Goal: Task Accomplishment & Management: Manage account settings

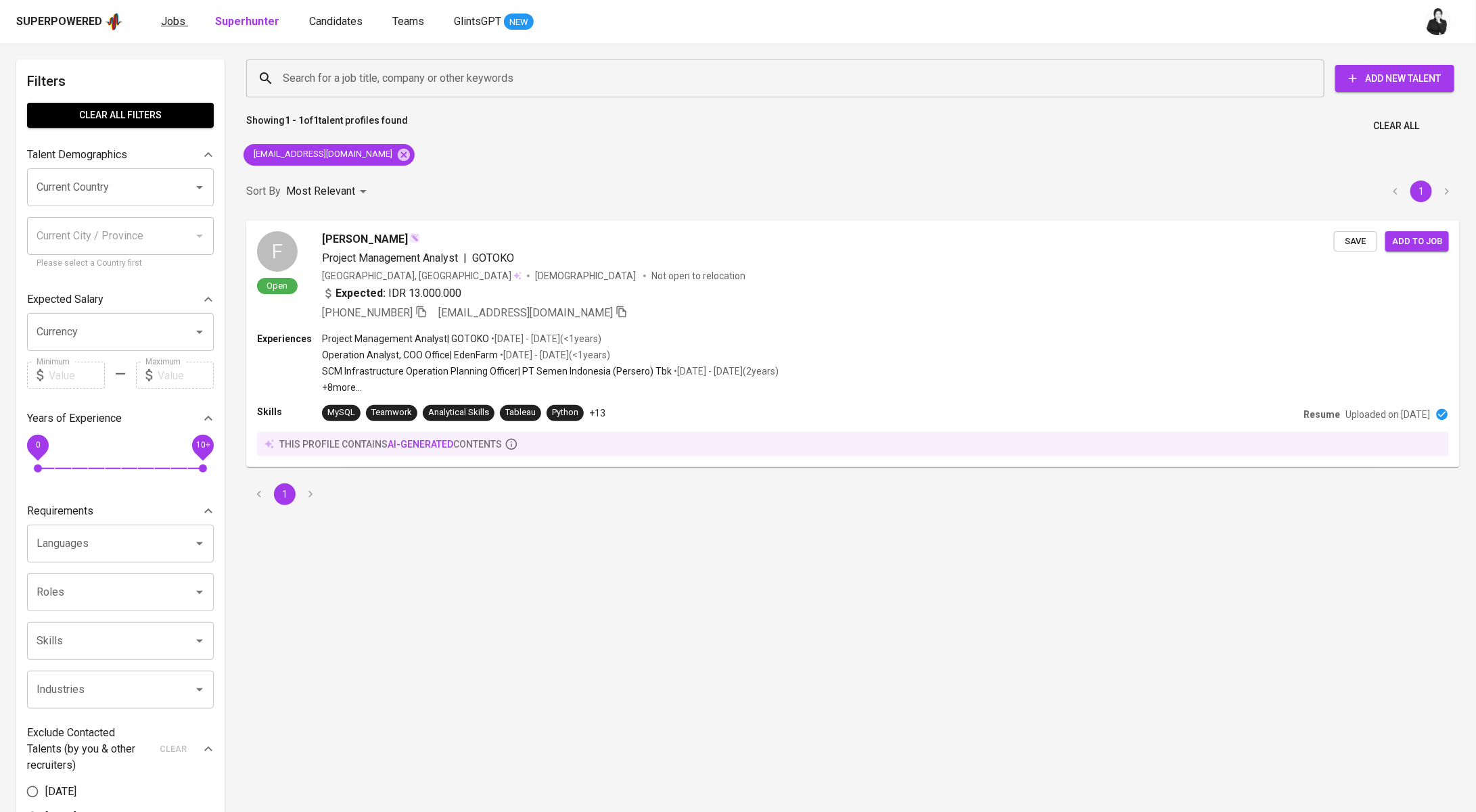
click at [175, 18] on span "Jobs" at bounding box center [173, 21] width 25 height 13
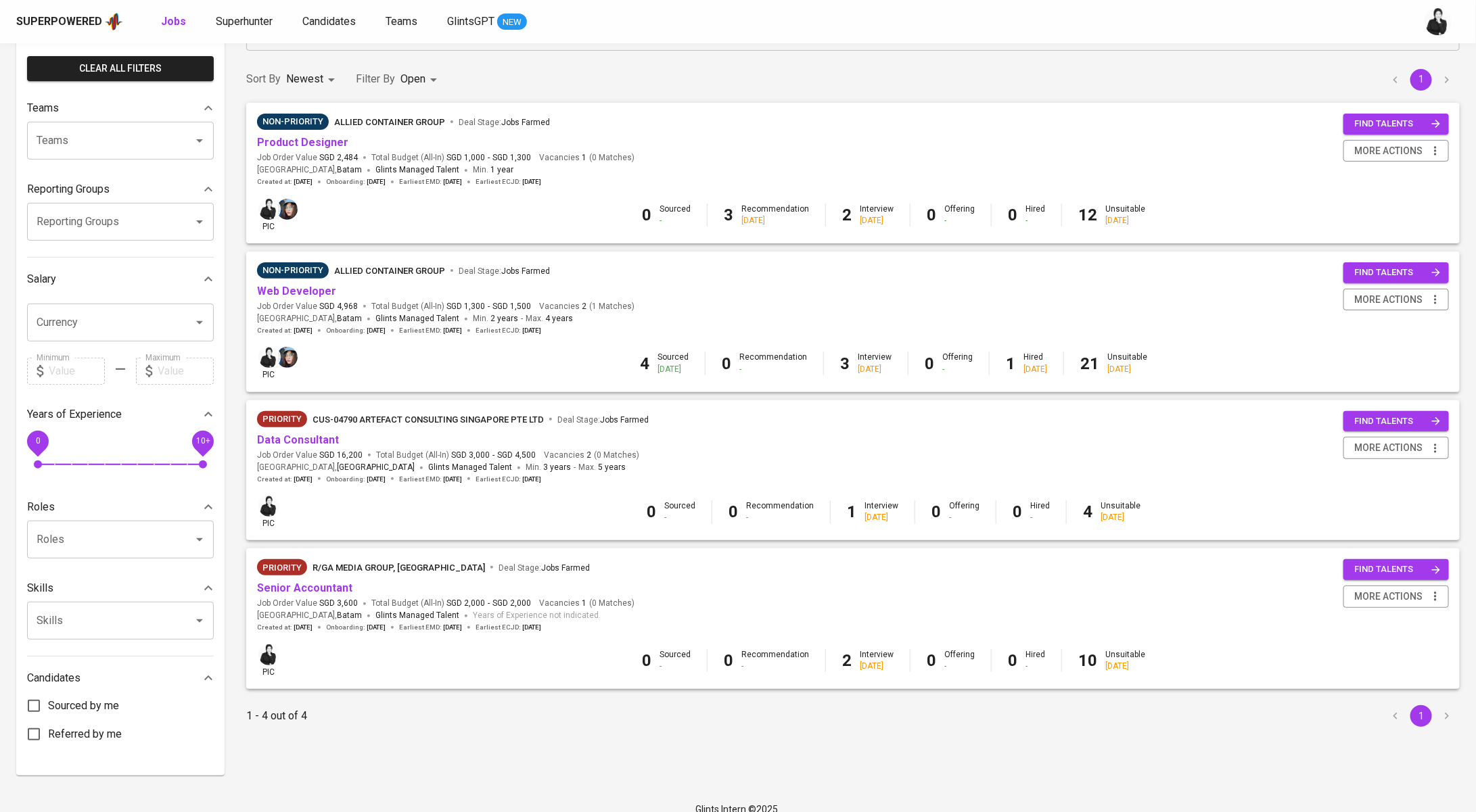
scroll to position [97, 0]
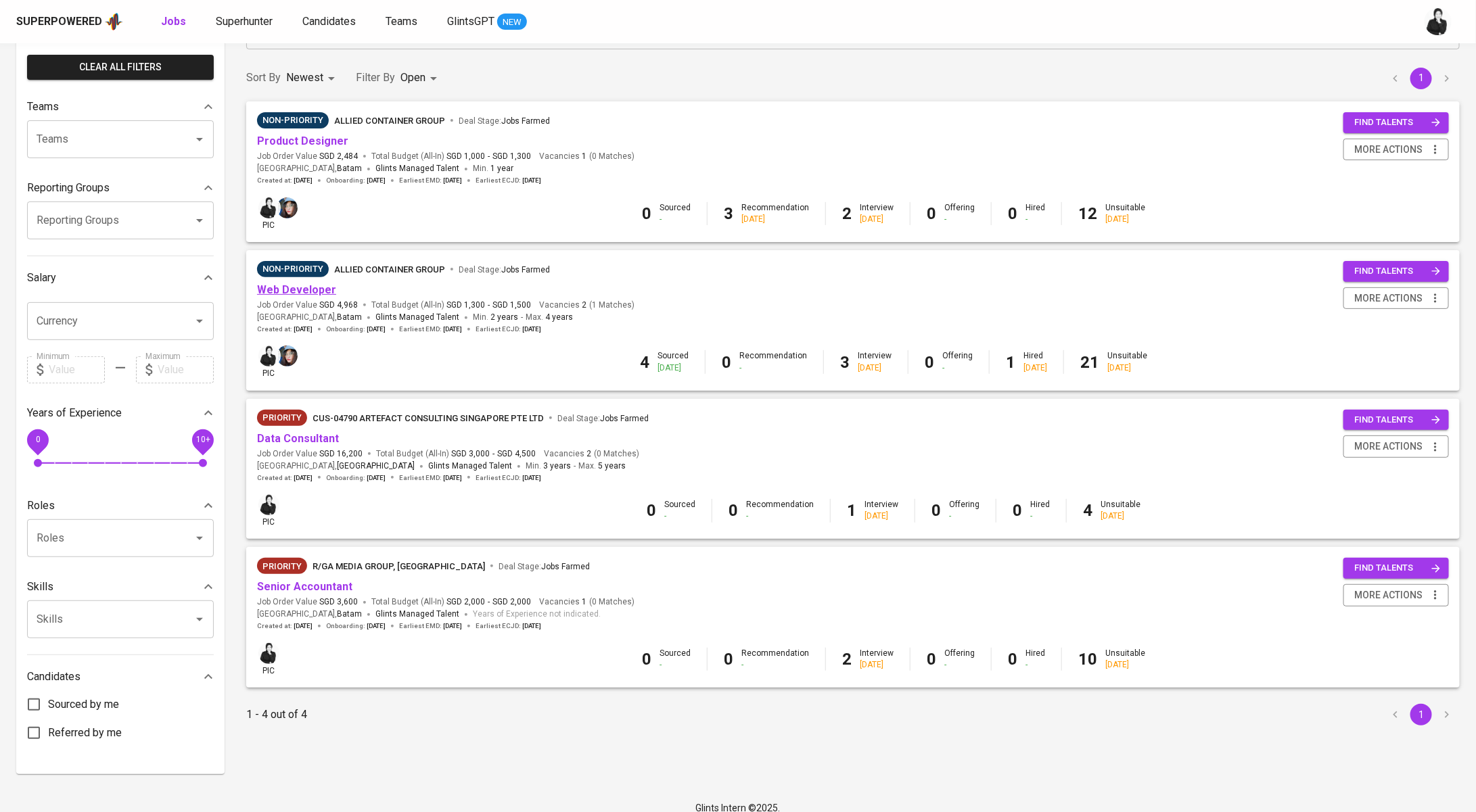
click at [306, 289] on link "Web Developer" at bounding box center [297, 290] width 79 height 13
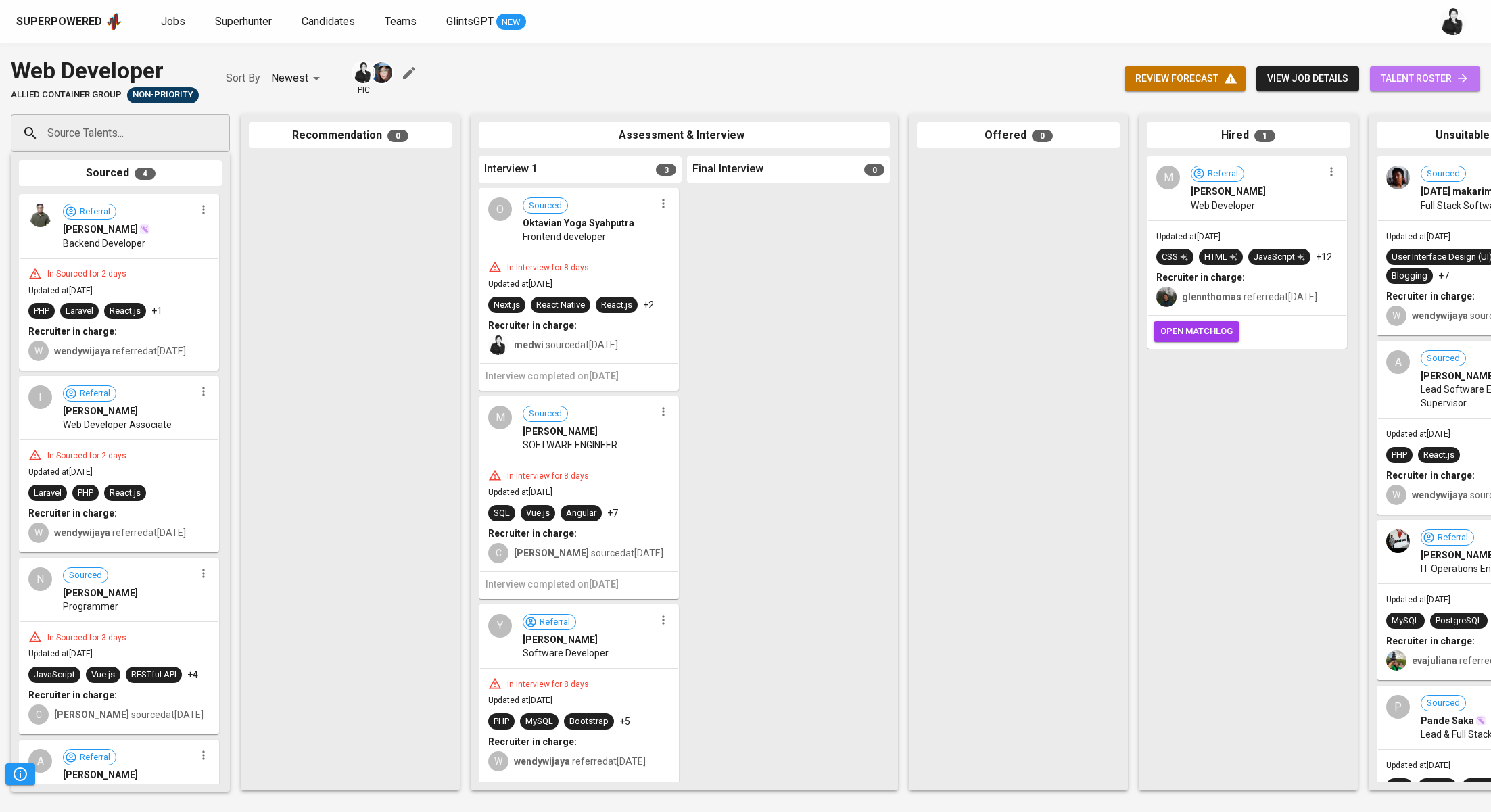
click at [1443, 77] on span "talent roster" at bounding box center [1425, 78] width 89 height 17
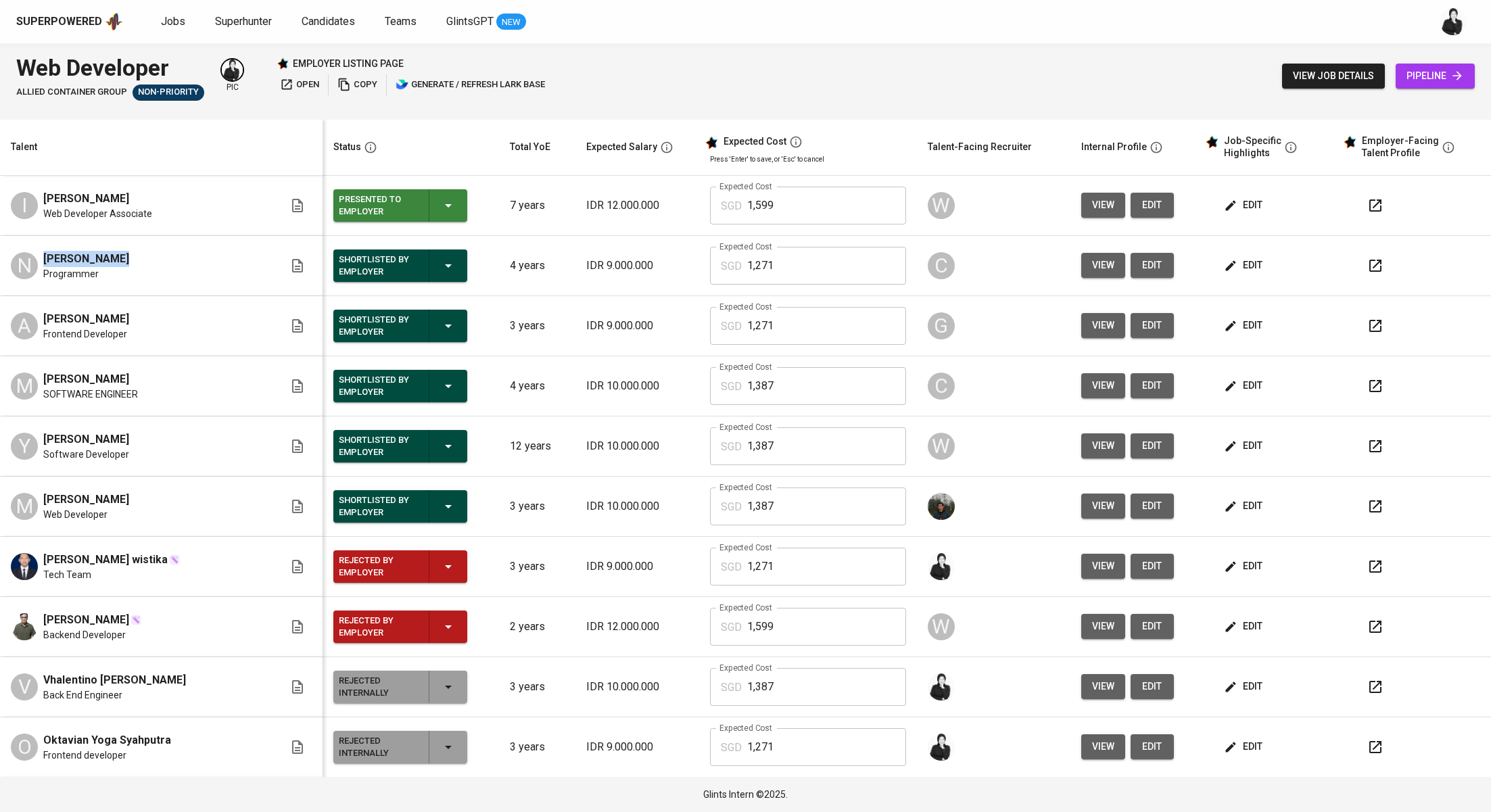
drag, startPoint x: 131, startPoint y: 263, endPoint x: 28, endPoint y: 258, distance: 103.1
click at [28, 258] on div "N [PERSON_NAME] Programmer" at bounding box center [147, 266] width 273 height 30
copy span "[PERSON_NAME]"
drag, startPoint x: 40, startPoint y: 317, endPoint x: 481, endPoint y: 7, distance: 539.1
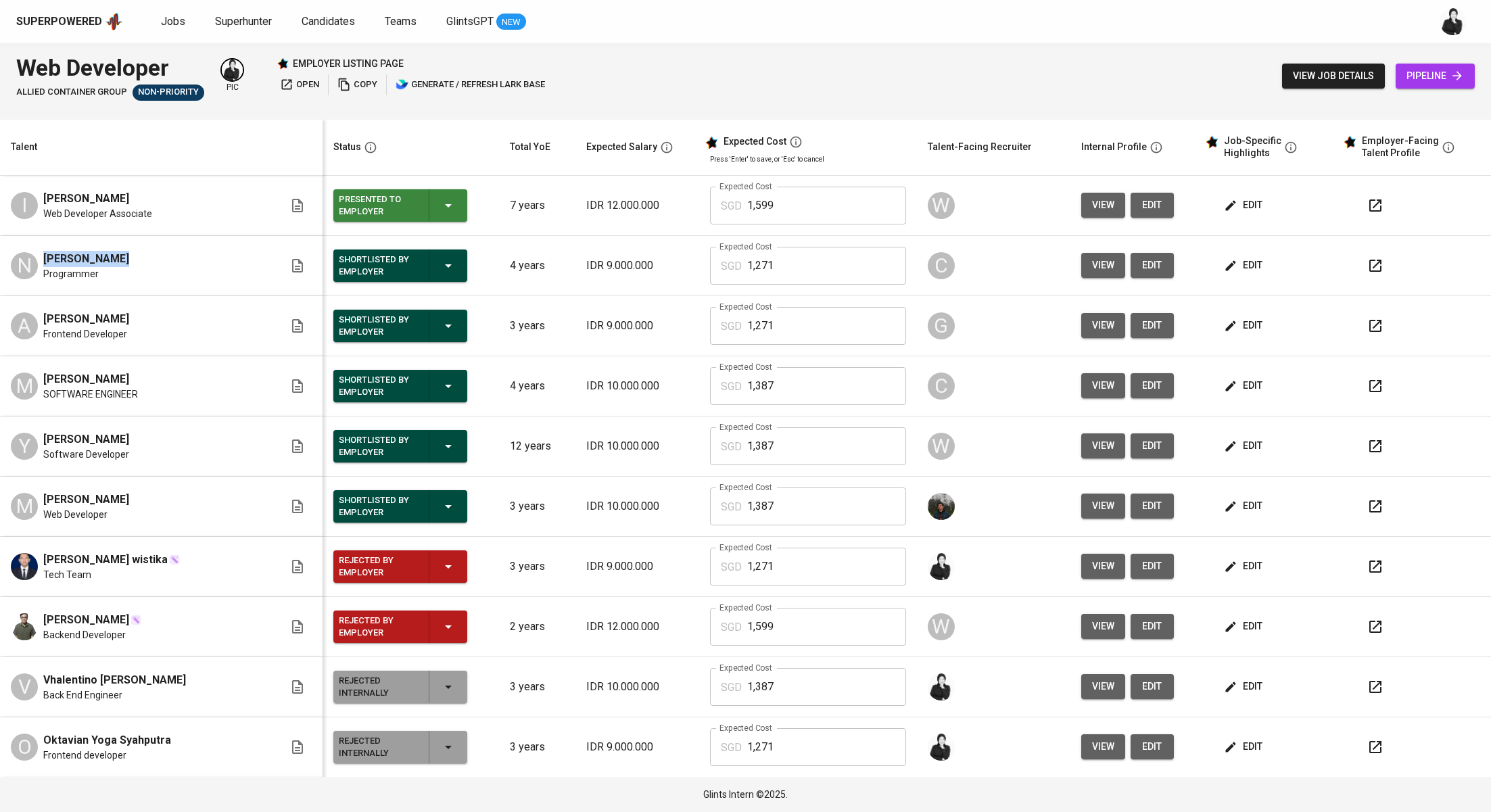
click at [0, 0] on div "Superpowered Jobs Superhunter Candidates Teams GlintsGPT NEW Web Developer Alli…" at bounding box center [746, 406] width 1491 height 812
click at [176, 25] on span "Jobs" at bounding box center [173, 21] width 25 height 13
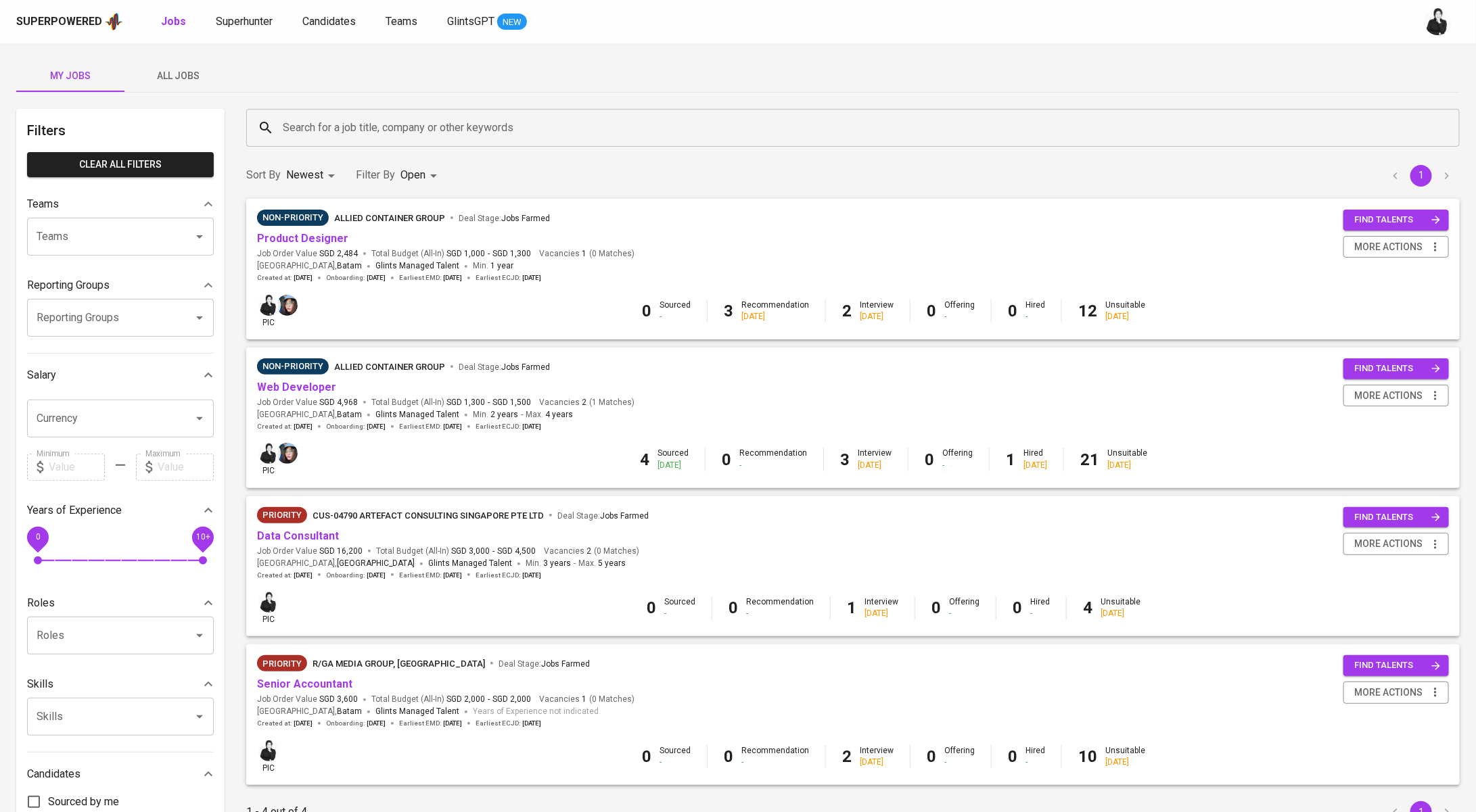
click at [324, 245] on span "Product Designer" at bounding box center [302, 239] width 91 height 16
click at [325, 242] on span "Product Designer" at bounding box center [302, 239] width 91 height 16
click at [325, 242] on link "Product Designer" at bounding box center [302, 238] width 91 height 13
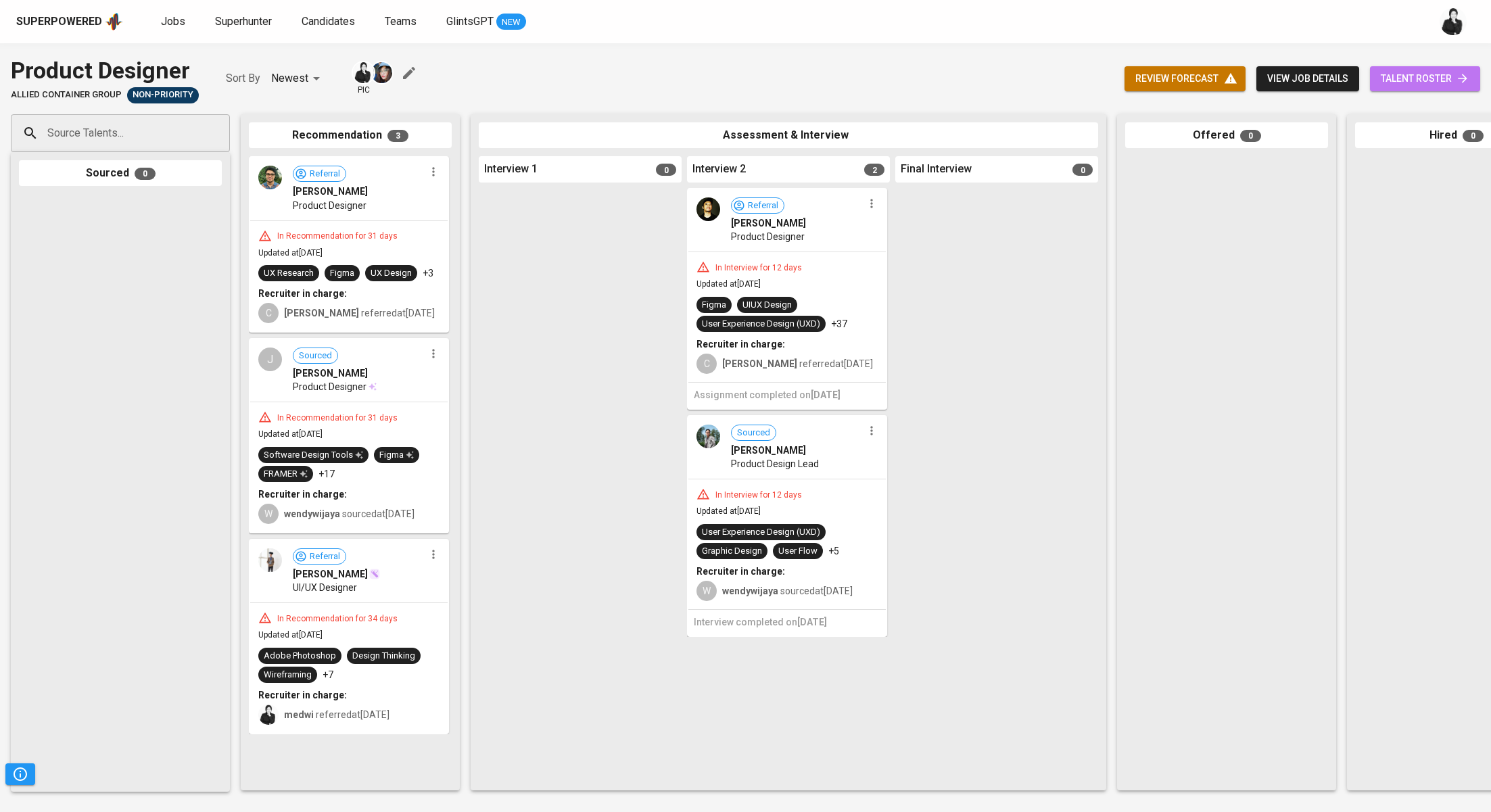
click at [1415, 71] on span "talent roster" at bounding box center [1425, 78] width 89 height 17
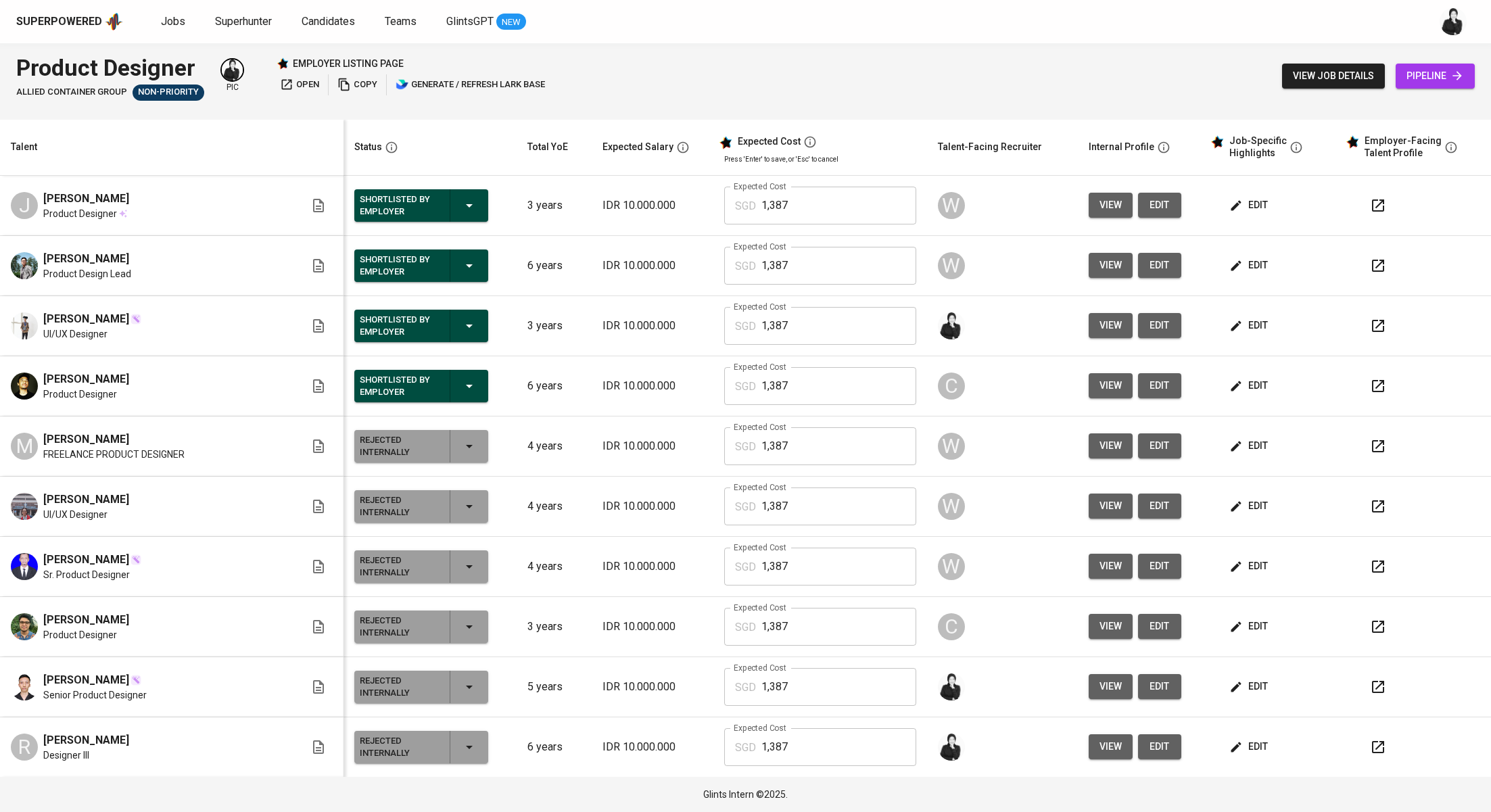
click at [1372, 211] on icon "button" at bounding box center [1378, 205] width 12 height 12
drag, startPoint x: 107, startPoint y: 318, endPoint x: 59, endPoint y: 321, distance: 48.1
click at [72, 319] on span "[PERSON_NAME]" at bounding box center [86, 319] width 86 height 17
click at [49, 321] on span "[PERSON_NAME]" at bounding box center [86, 319] width 86 height 17
drag, startPoint x: 83, startPoint y: 324, endPoint x: 111, endPoint y: 314, distance: 29.7
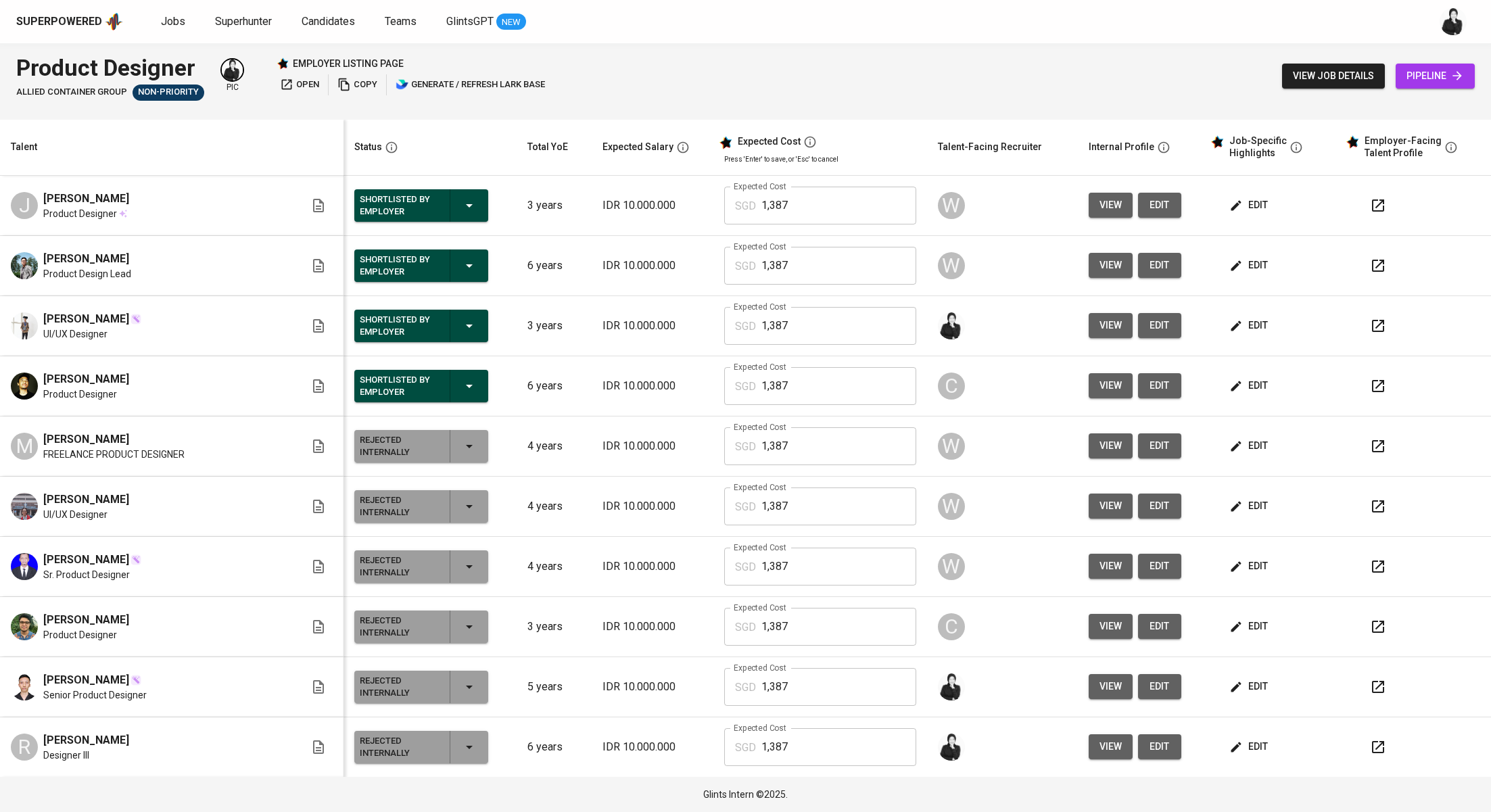
click at [111, 314] on span "[PERSON_NAME]" at bounding box center [86, 319] width 86 height 17
copy span "[PERSON_NAME]"
click at [1370, 324] on icon "button" at bounding box center [1378, 326] width 17 height 17
click at [172, 23] on span "Jobs" at bounding box center [173, 21] width 25 height 13
